Goal: Check status: Check status

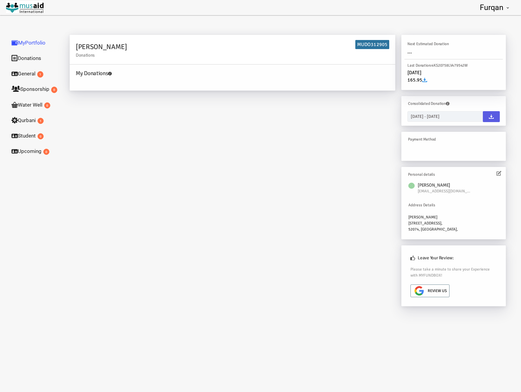
click at [107, 67] on div "My Donations" at bounding box center [233, 78] width 326 height 26
click at [109, 73] on icon at bounding box center [110, 74] width 4 height 4
drag, startPoint x: 98, startPoint y: 75, endPoint x: 87, endPoint y: 77, distance: 11.0
click at [98, 75] on h4 "My Donations" at bounding box center [234, 73] width 317 height 9
type input "09-10-2025"
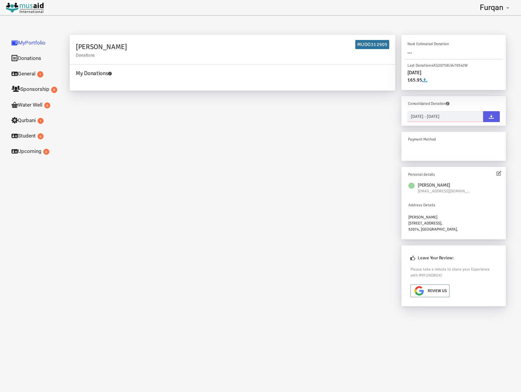
type input "09-10-2025"
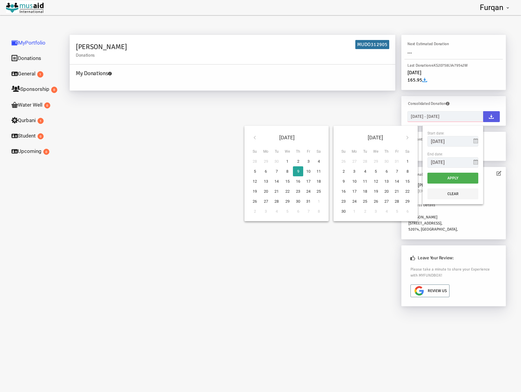
click at [440, 113] on input "09-10-2025 - 09-10-2025" at bounding box center [446, 116] width 76 height 11
click at [468, 120] on input "09-10-2025 - 09-10-2025" at bounding box center [446, 116] width 76 height 11
click at [470, 118] on input "09-10-2025 - 09-10-2025" at bounding box center [446, 116] width 76 height 11
click at [425, 116] on input "09-10-2025 - 09-10-2025" at bounding box center [446, 116] width 76 height 11
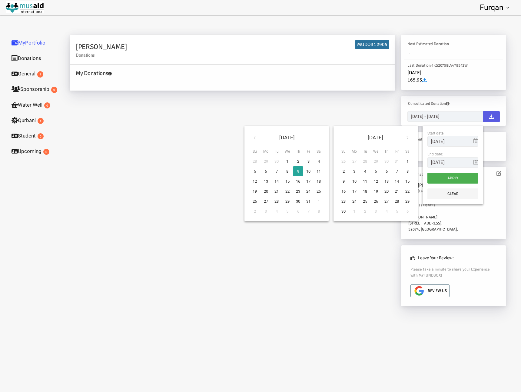
click at [475, 140] on icon at bounding box center [476, 140] width 5 height 5
click at [255, 138] on icon at bounding box center [254, 137] width 5 height 5
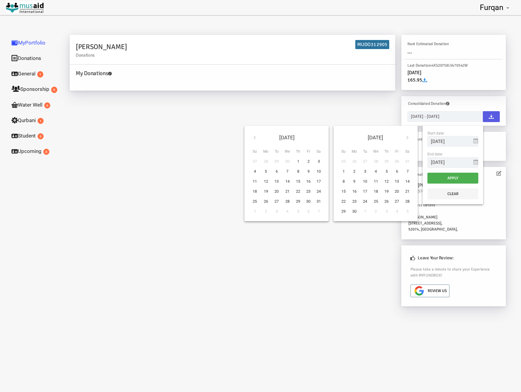
click at [255, 138] on icon at bounding box center [254, 137] width 5 height 5
click at [253, 137] on icon at bounding box center [254, 137] width 5 height 5
click at [249, 138] on th at bounding box center [254, 138] width 11 height 14
type input "01-01-2025"
type input "03-01-2025"
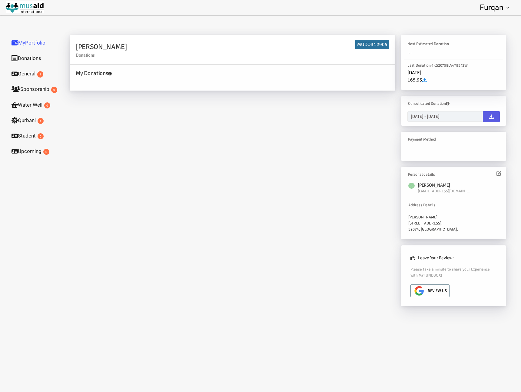
click at [355, 112] on div "Furqan Mehmood Donations MUDO312905 My Donations Get free account credit Get fr…" at bounding box center [288, 174] width 448 height 278
type input "09-10-2025"
click at [433, 118] on input "09-10-2025 - 09-10-2025" at bounding box center [446, 116] width 76 height 11
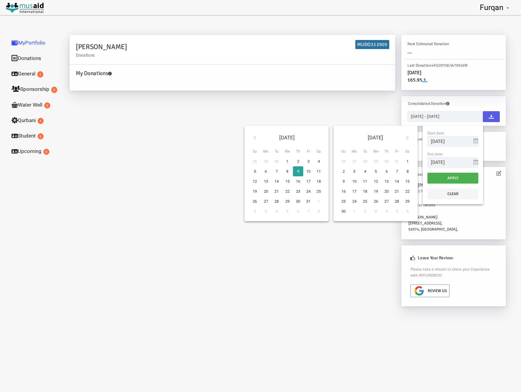
click at [254, 137] on icon at bounding box center [254, 137] width 5 height 5
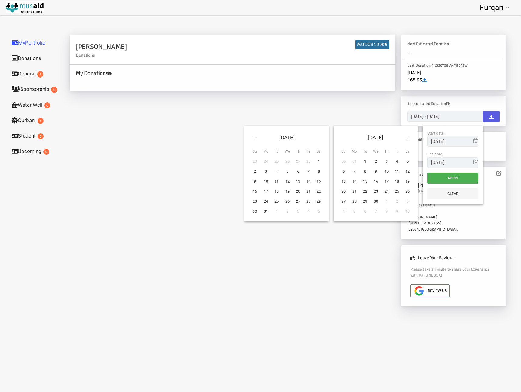
click at [254, 137] on icon at bounding box center [254, 137] width 5 height 5
type input "01-01-2025"
click at [405, 136] on icon at bounding box center [407, 137] width 5 height 5
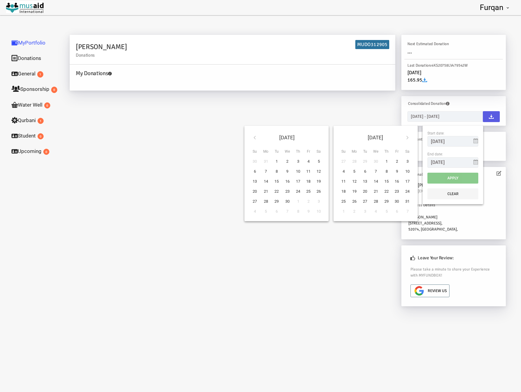
click at [405, 136] on icon at bounding box center [407, 137] width 5 height 5
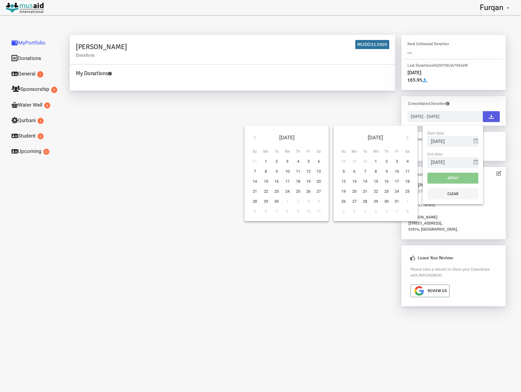
click at [405, 136] on icon at bounding box center [407, 137] width 5 height 5
click at [255, 137] on icon at bounding box center [254, 137] width 5 height 5
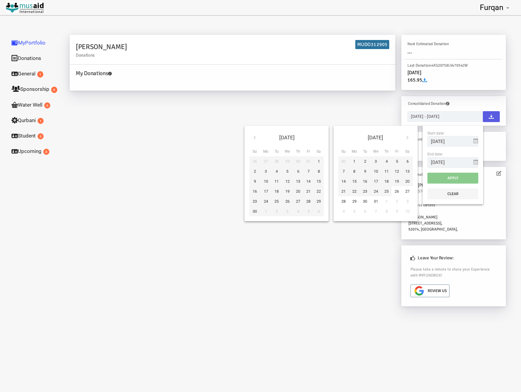
type input "07-01-2026"
type input "01-01-2025"
click at [460, 173] on button "Apply" at bounding box center [453, 178] width 51 height 11
type input "01-01-2025 - 07-01-2026"
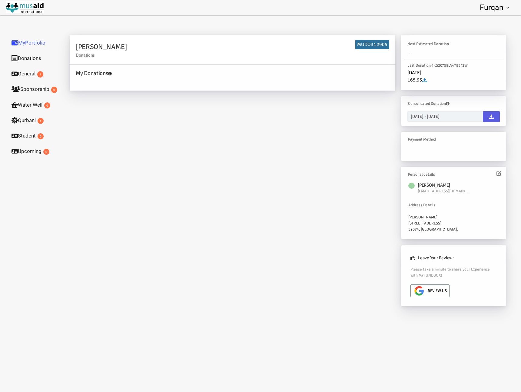
click at [461, 176] on h6 "Personal details" at bounding box center [452, 174] width 89 height 6
click at [492, 117] on icon at bounding box center [491, 116] width 5 height 5
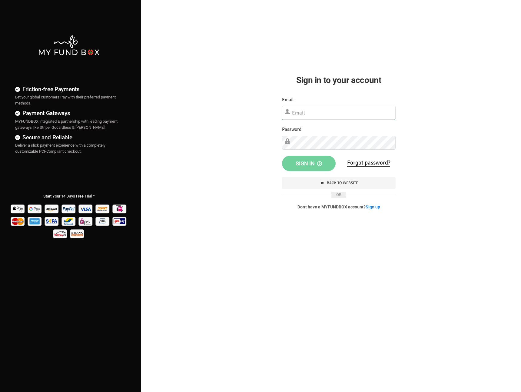
click at [308, 114] on input "text" at bounding box center [339, 113] width 114 height 14
type input "furqanmehmood"
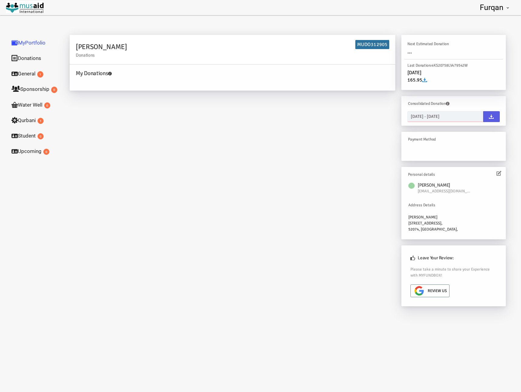
type input "[DATE]"
click at [452, 116] on input "[DATE] - [DATE]" at bounding box center [446, 116] width 76 height 11
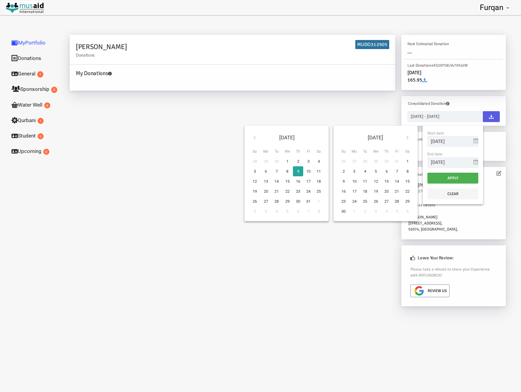
click at [475, 141] on icon at bounding box center [476, 140] width 5 height 5
click at [461, 143] on input "[DATE]" at bounding box center [453, 141] width 51 height 11
click at [252, 136] on icon at bounding box center [254, 137] width 5 height 5
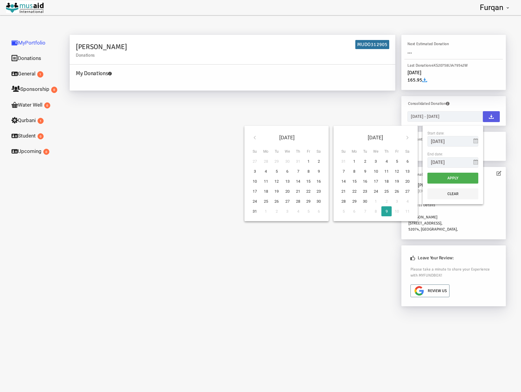
click at [252, 136] on icon at bounding box center [254, 137] width 5 height 5
click at [252, 137] on icon at bounding box center [254, 137] width 5 height 5
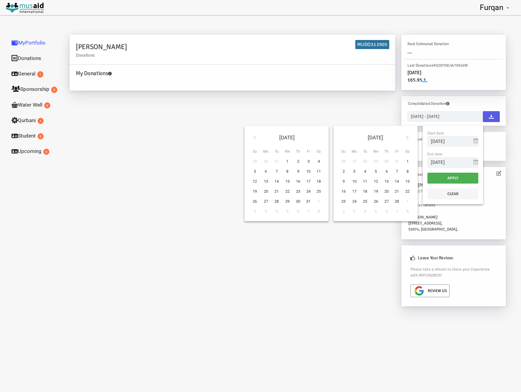
type input "01-01-2025"
click at [408, 141] on th at bounding box center [407, 138] width 11 height 14
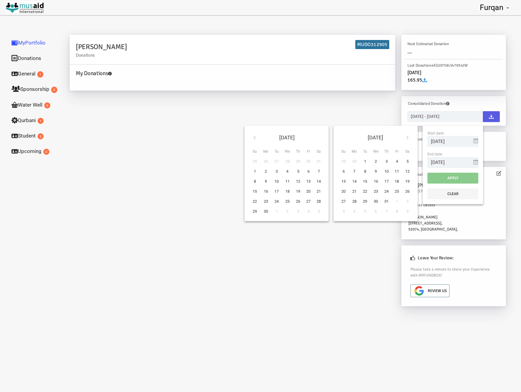
click at [408, 141] on th at bounding box center [407, 138] width 11 height 14
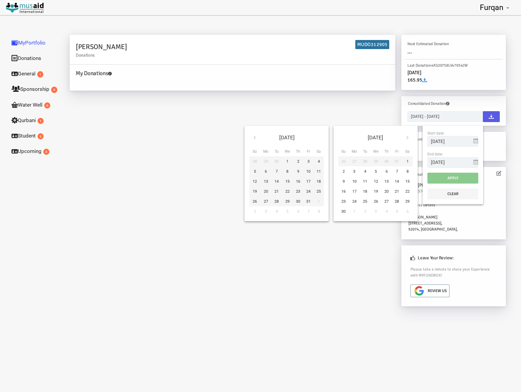
click at [407, 139] on icon at bounding box center [407, 137] width 5 height 5
type input "31-12-2025"
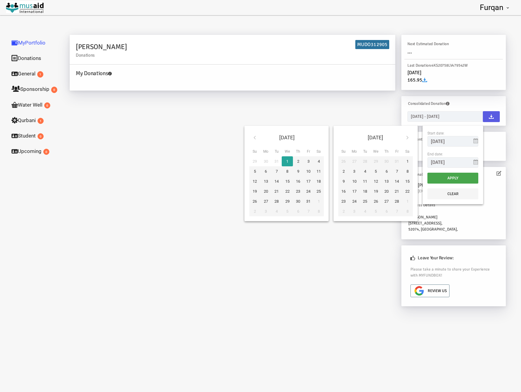
type input "01-01-2025"
click at [463, 181] on button "Apply" at bounding box center [453, 178] width 51 height 11
type input "01-01-2025 - 31-12-2025"
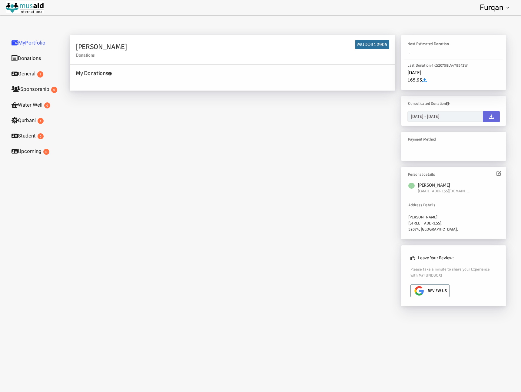
click at [492, 117] on icon at bounding box center [491, 116] width 5 height 5
click at [373, 37] on div "Furqan Mehmood Donations MUDO312905" at bounding box center [233, 50] width 326 height 30
click at [365, 42] on h6 "MUDO312905" at bounding box center [372, 44] width 34 height 9
click at [59, 61] on link "Donations" at bounding box center [36, 58] width 61 height 16
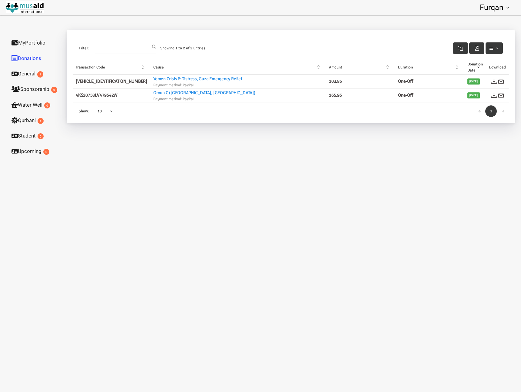
click at [34, 59] on link "Donations" at bounding box center [36, 58] width 61 height 16
